Goal: Book appointment/travel/reservation

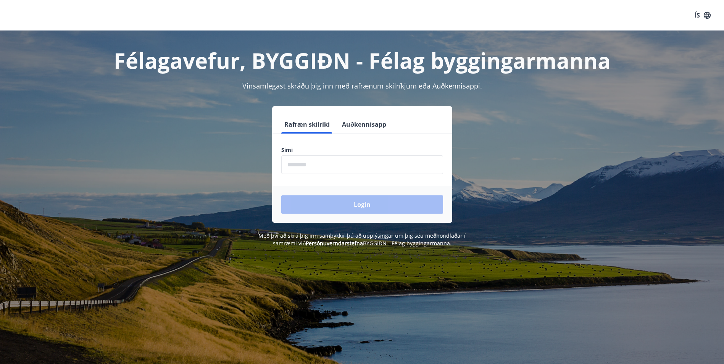
click at [307, 155] on div "Sími ​" at bounding box center [362, 160] width 162 height 28
click at [308, 157] on input "phone" at bounding box center [362, 164] width 162 height 19
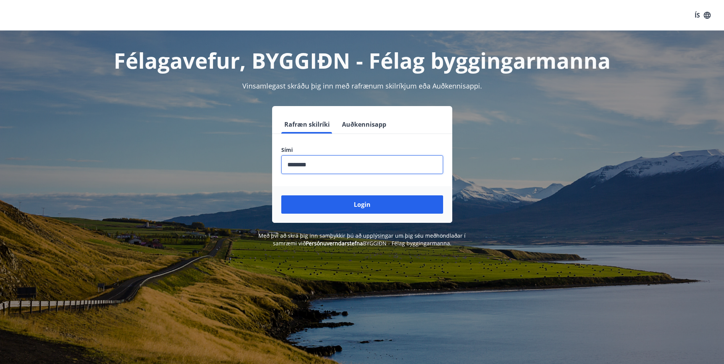
type input "********"
click at [281, 195] on button "Login" at bounding box center [362, 204] width 162 height 18
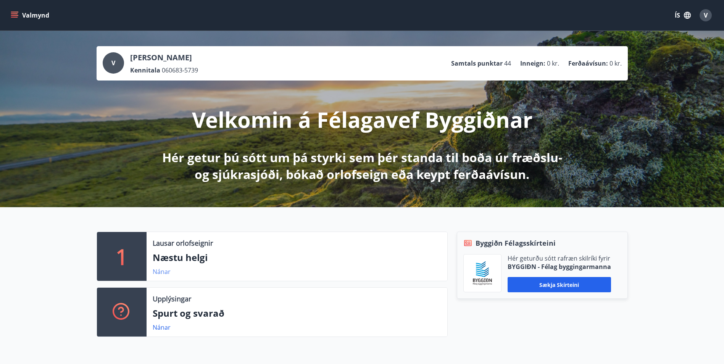
click at [160, 271] on link "Nánar" at bounding box center [162, 271] width 18 height 8
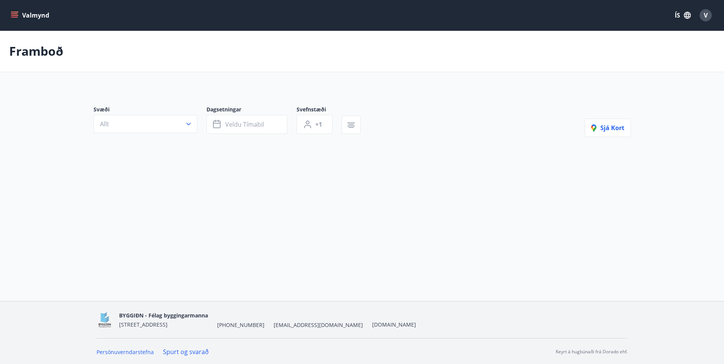
type input "*"
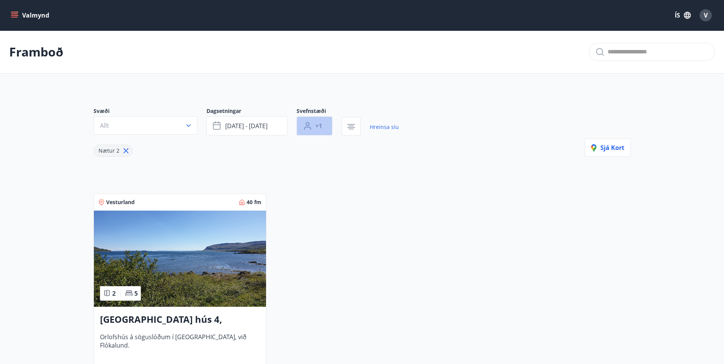
click at [306, 129] on icon "button" at bounding box center [307, 125] width 9 height 9
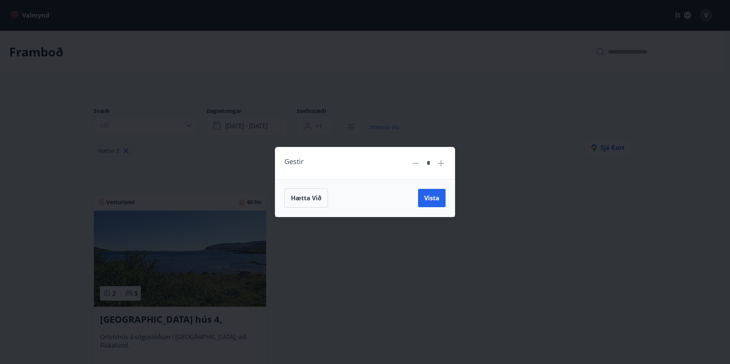
click at [443, 161] on icon at bounding box center [440, 163] width 9 height 9
click at [440, 161] on icon at bounding box center [440, 163] width 9 height 9
click at [440, 161] on icon at bounding box center [441, 163] width 6 height 6
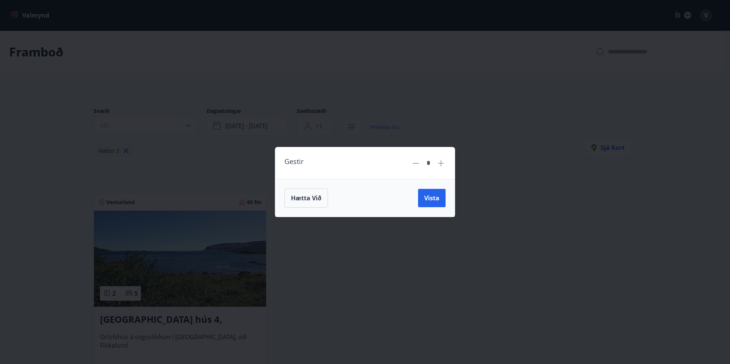
click at [440, 161] on icon at bounding box center [441, 163] width 6 height 6
click at [417, 163] on icon at bounding box center [415, 163] width 6 height 1
click at [442, 163] on icon at bounding box center [441, 163] width 6 height 6
click at [430, 195] on span "Vista" at bounding box center [431, 198] width 15 height 8
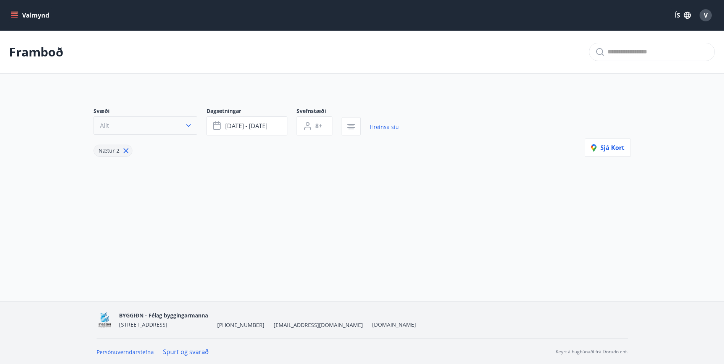
click at [187, 126] on icon "button" at bounding box center [189, 126] width 8 height 8
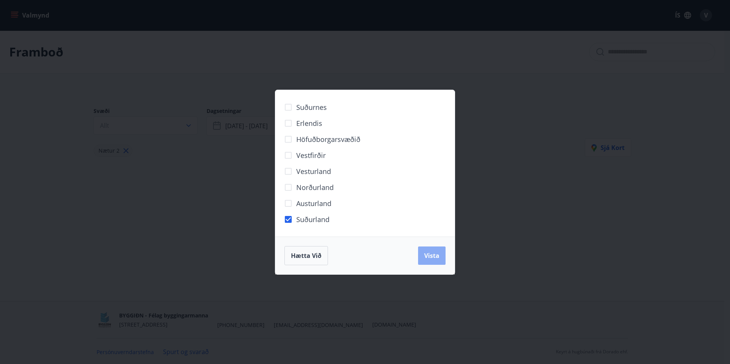
click at [441, 250] on button "Vista" at bounding box center [431, 256] width 27 height 18
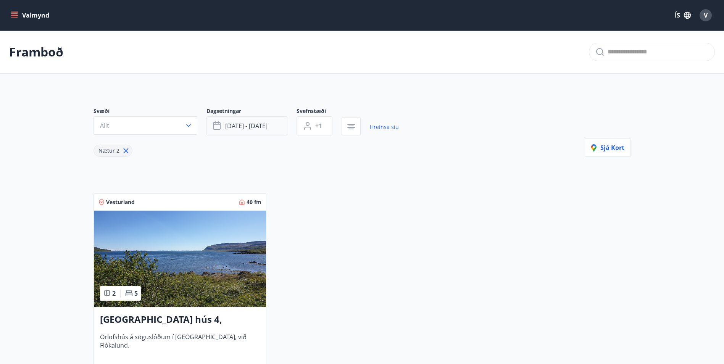
click at [250, 126] on span "[DATE] - [DATE]" at bounding box center [246, 126] width 42 height 8
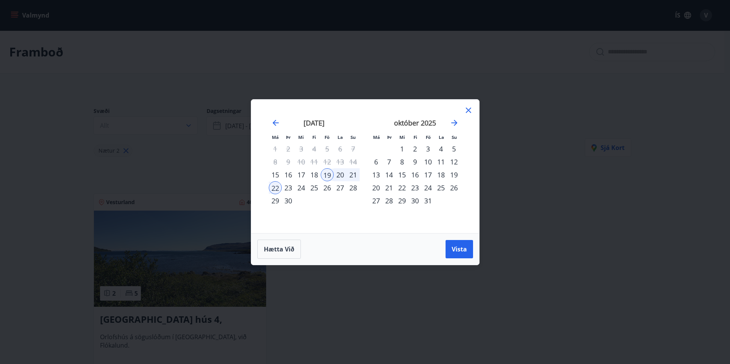
click at [413, 185] on div "23" at bounding box center [414, 187] width 13 height 13
click at [460, 249] on span "Vista" at bounding box center [458, 249] width 15 height 8
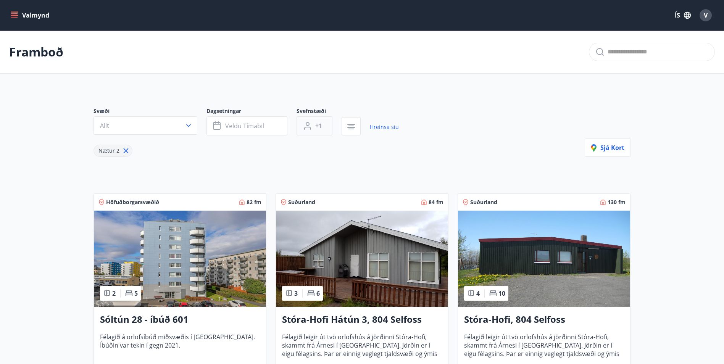
click at [320, 132] on button "+1" at bounding box center [314, 125] width 36 height 19
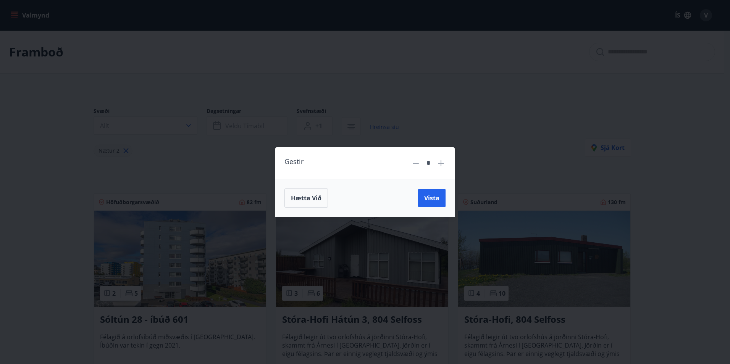
click at [443, 163] on icon at bounding box center [441, 163] width 6 height 6
click at [441, 163] on icon at bounding box center [441, 163] width 6 height 6
click at [438, 163] on icon at bounding box center [440, 163] width 9 height 9
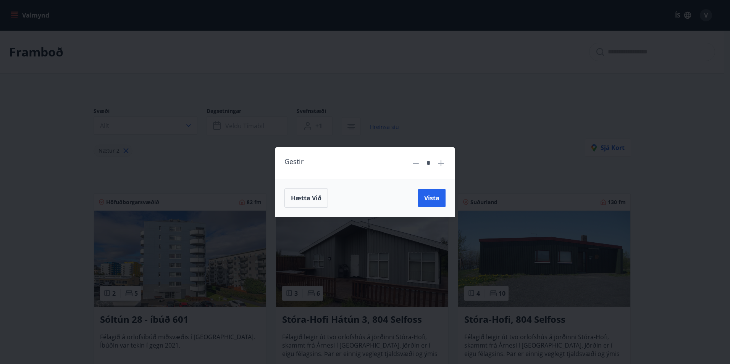
click at [438, 162] on icon at bounding box center [440, 163] width 9 height 9
click at [440, 162] on icon at bounding box center [440, 163] width 9 height 9
type input "*"
click at [440, 185] on div "Hætta við Vista" at bounding box center [364, 198] width 179 height 38
click at [435, 193] on button "Vista" at bounding box center [431, 198] width 27 height 18
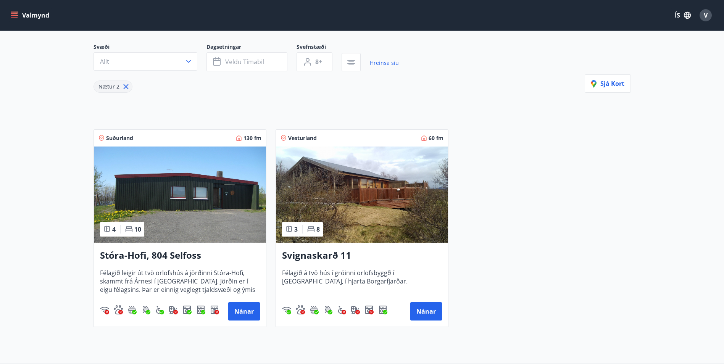
scroll to position [76, 0]
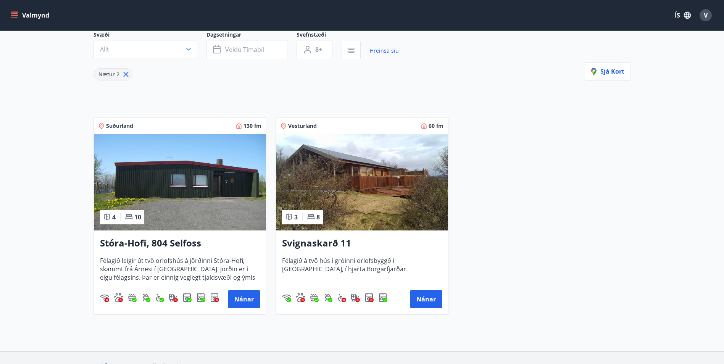
click at [194, 195] on img at bounding box center [180, 182] width 172 height 96
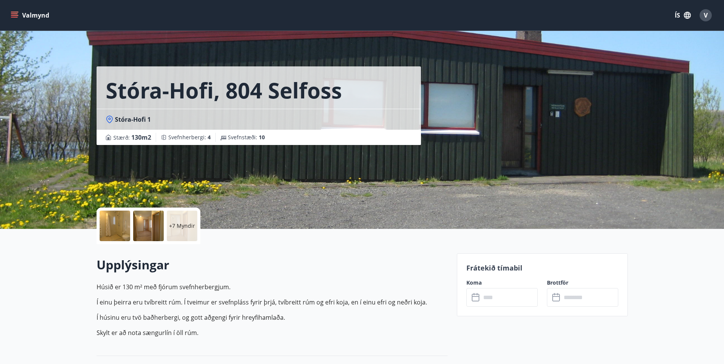
click at [116, 220] on div at bounding box center [115, 226] width 31 height 31
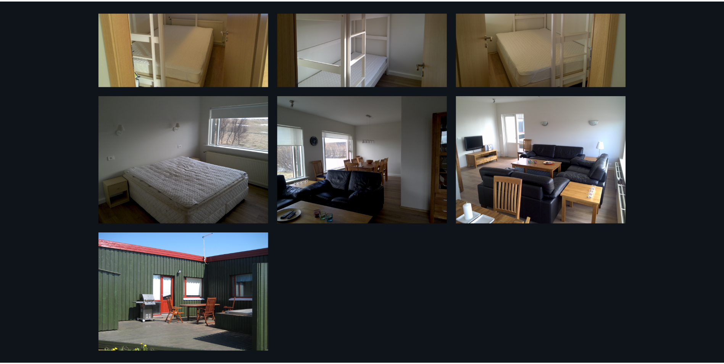
scroll to position [371, 0]
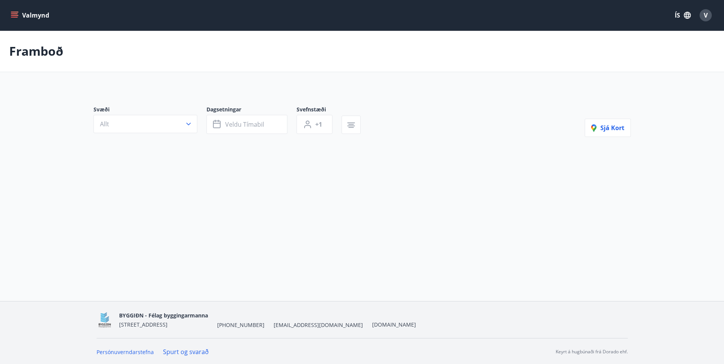
type input "*"
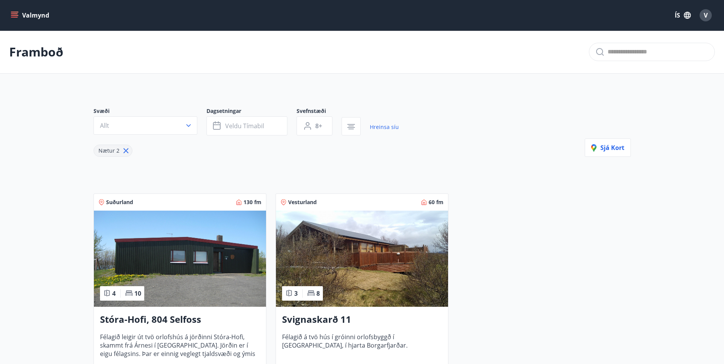
click at [365, 248] on img at bounding box center [362, 259] width 172 height 96
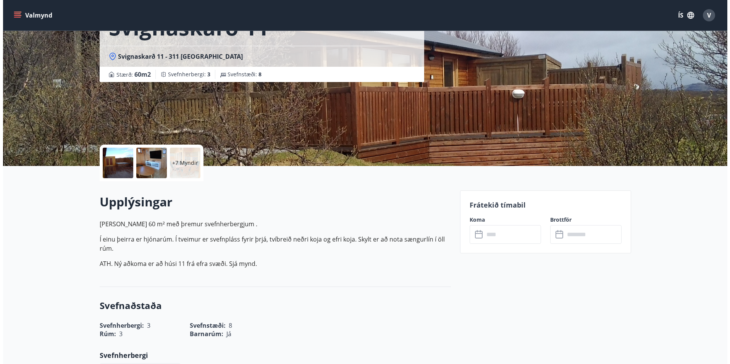
scroll to position [76, 0]
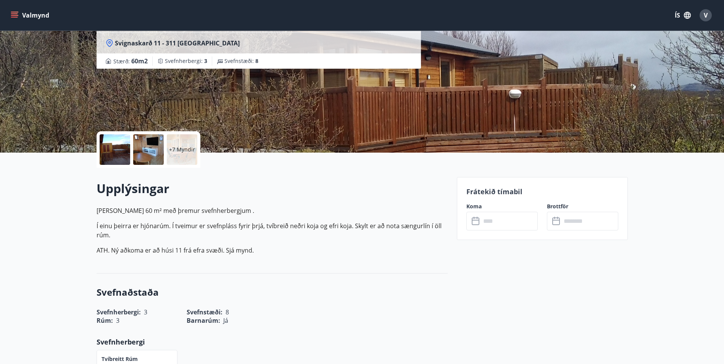
click at [122, 162] on div at bounding box center [115, 149] width 31 height 31
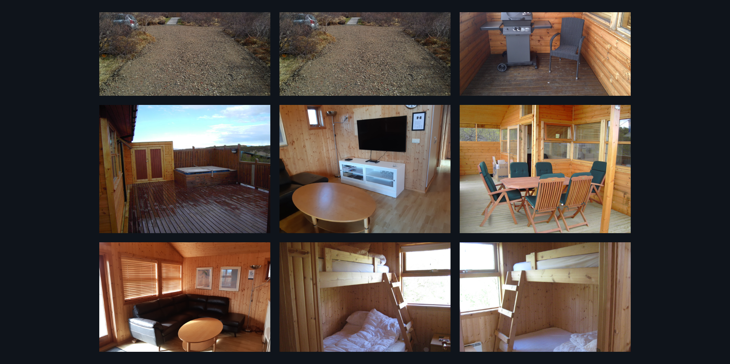
scroll to position [0, 0]
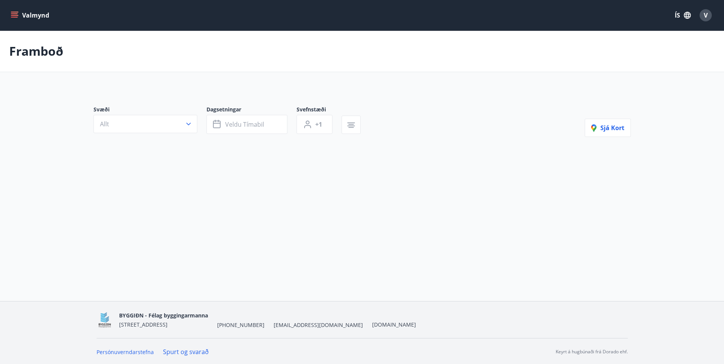
type input "*"
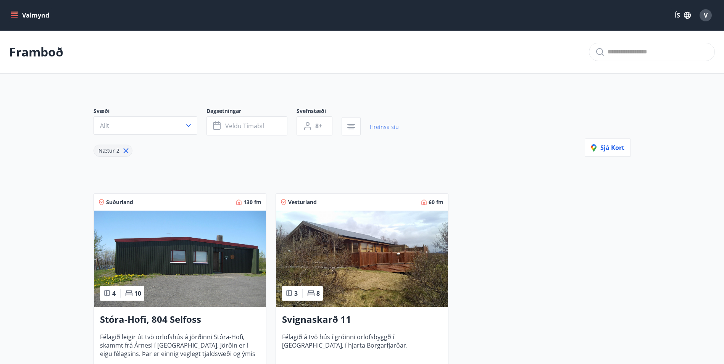
click at [374, 128] on link "Hreinsa síu" at bounding box center [384, 127] width 29 height 17
type input "*"
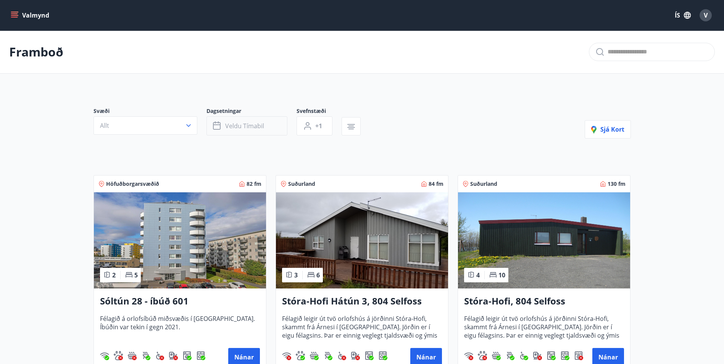
click at [264, 126] on button "Veldu tímabil" at bounding box center [246, 125] width 81 height 19
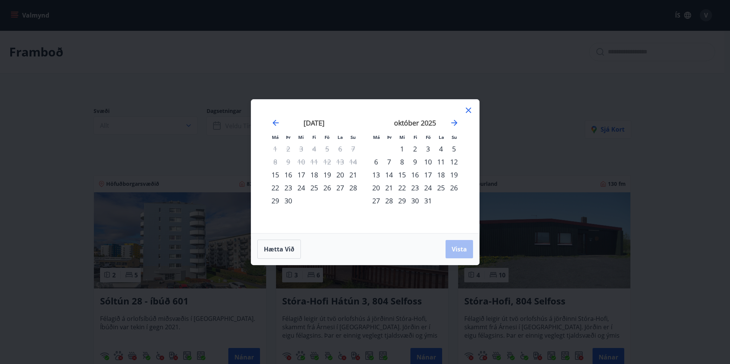
click at [402, 174] on div "15" at bounding box center [401, 174] width 13 height 13
click at [456, 246] on span "Vista" at bounding box center [458, 249] width 15 height 8
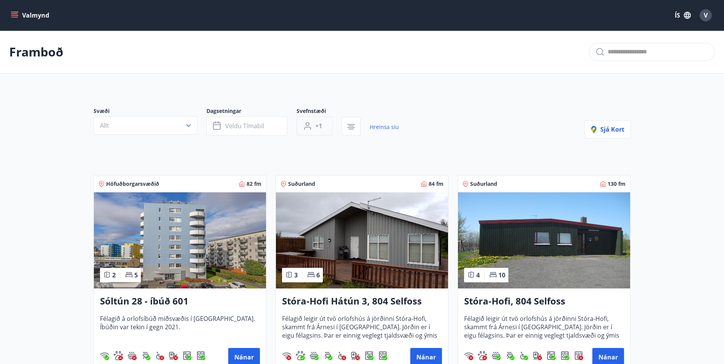
click at [321, 133] on button "+1" at bounding box center [314, 125] width 36 height 19
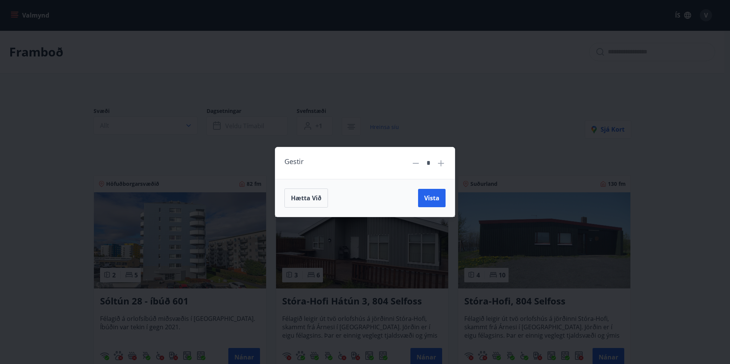
click at [444, 163] on icon at bounding box center [440, 163] width 9 height 9
click at [437, 161] on icon at bounding box center [440, 163] width 9 height 9
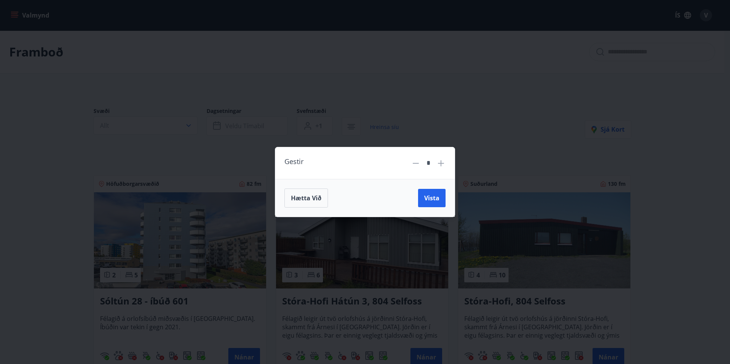
click at [437, 161] on icon at bounding box center [440, 163] width 9 height 9
click at [438, 161] on icon at bounding box center [440, 163] width 9 height 9
type input "*"
click at [434, 197] on span "Vista" at bounding box center [431, 198] width 15 height 8
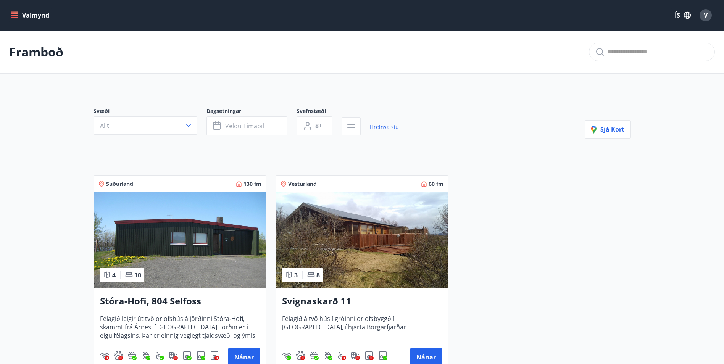
click at [153, 122] on button "Allt" at bounding box center [145, 125] width 104 height 18
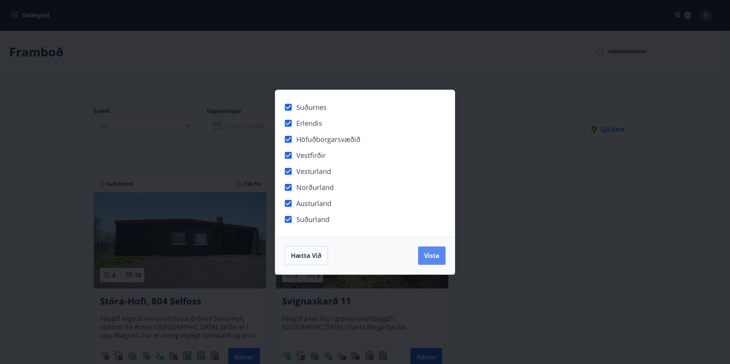
click at [432, 260] on button "Vista" at bounding box center [431, 256] width 27 height 18
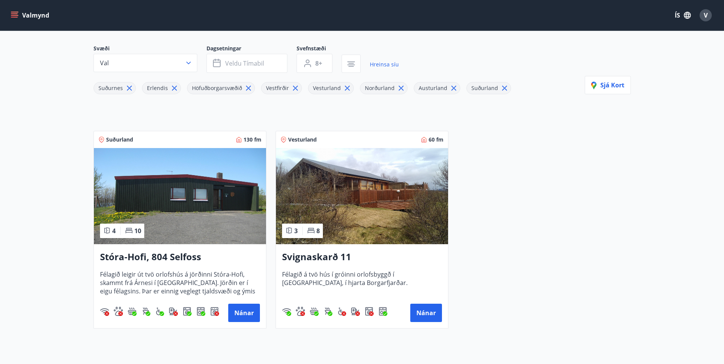
scroll to position [52, 0]
